Goal: Information Seeking & Learning: Learn about a topic

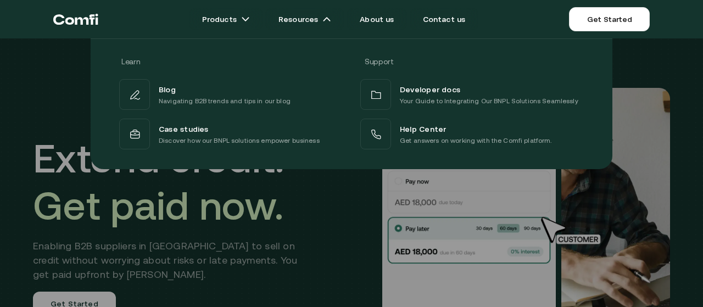
click at [326, 218] on div at bounding box center [351, 191] width 703 height 307
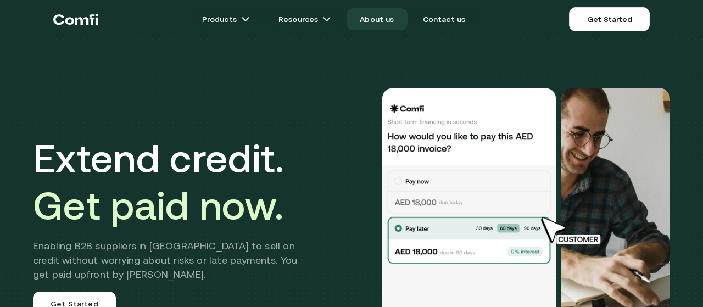
click at [391, 20] on link "About us" at bounding box center [376, 19] width 60 height 22
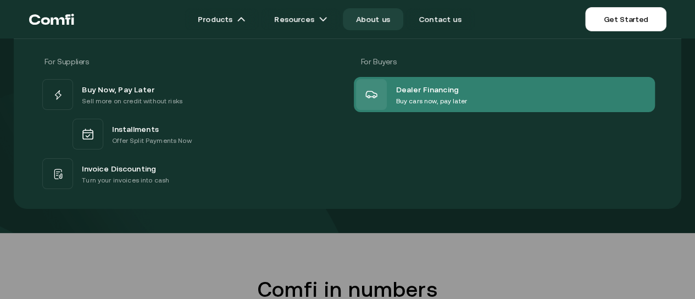
click at [512, 98] on div "Dealer Financing Buy cars now, pay later" at bounding box center [504, 94] width 300 height 35
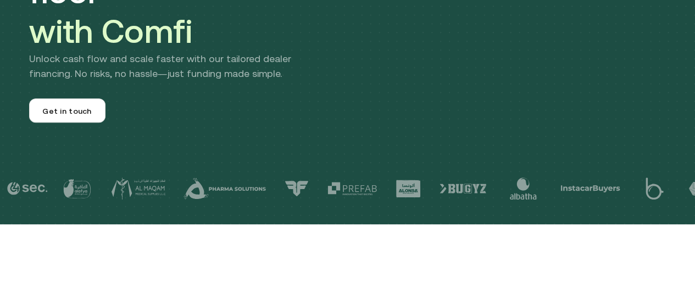
scroll to position [220, 0]
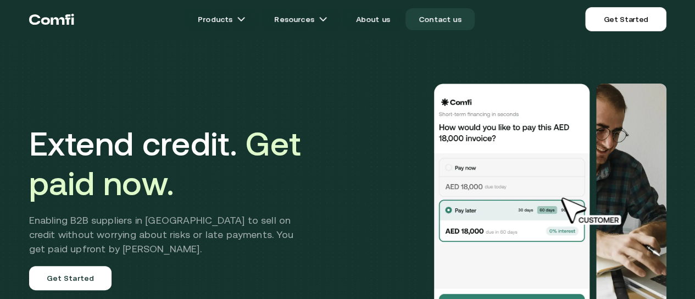
click at [453, 18] on link "Contact us" at bounding box center [439, 19] width 69 height 22
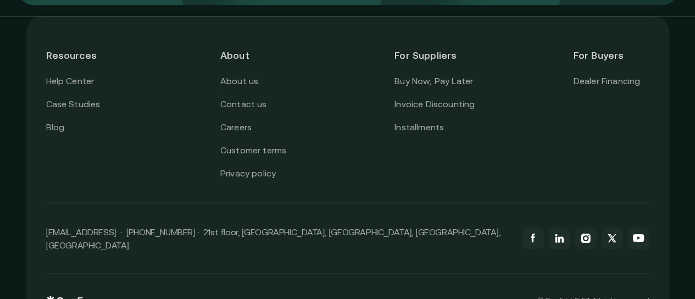
scroll to position [988, 0]
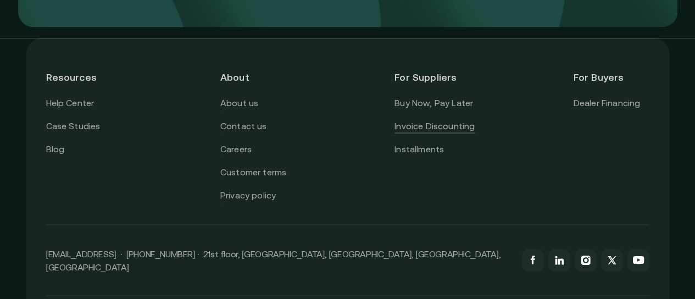
click at [445, 133] on link "Invoice Discounting" at bounding box center [434, 126] width 80 height 14
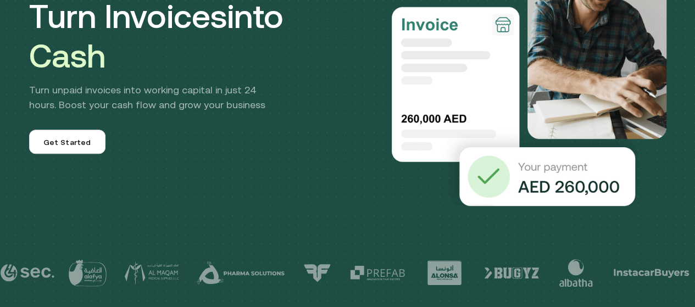
scroll to position [165, 0]
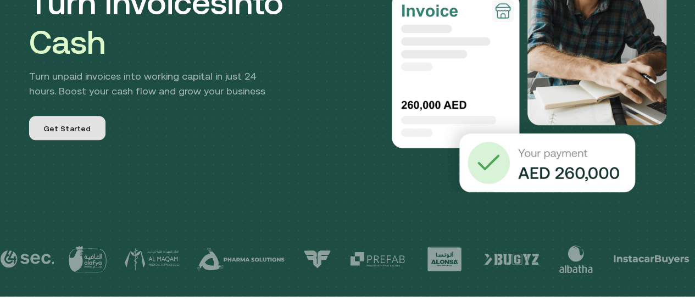
click at [94, 132] on link "Get Started" at bounding box center [67, 128] width 76 height 24
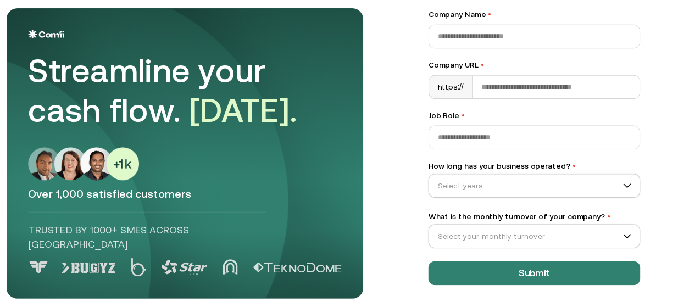
scroll to position [224, 0]
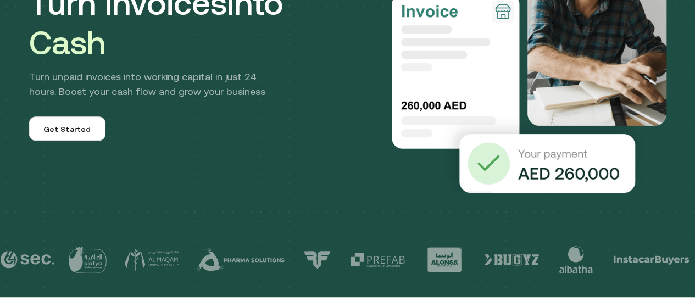
scroll to position [165, 0]
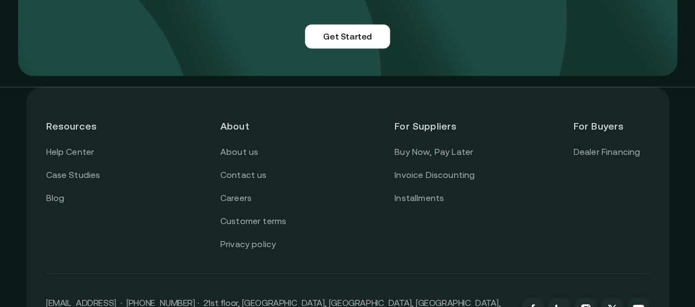
scroll to position [988, 0]
